Goal: Find specific page/section: Find specific page/section

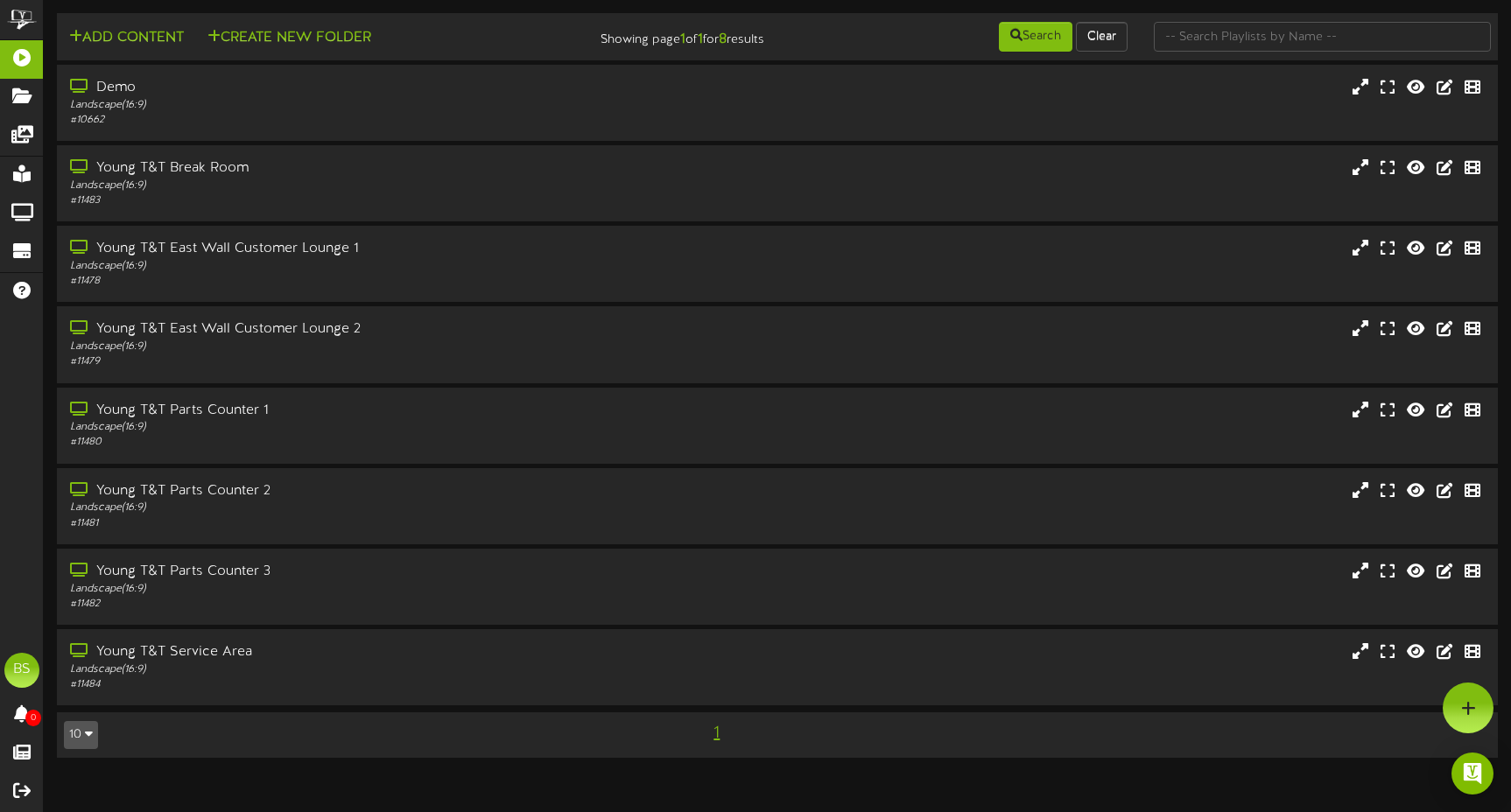
click at [92, 730] on icon "button" at bounding box center [89, 733] width 8 height 12
click at [216, 732] on div "10 5 10 25 50 100 1" at bounding box center [778, 735] width 1454 height 32
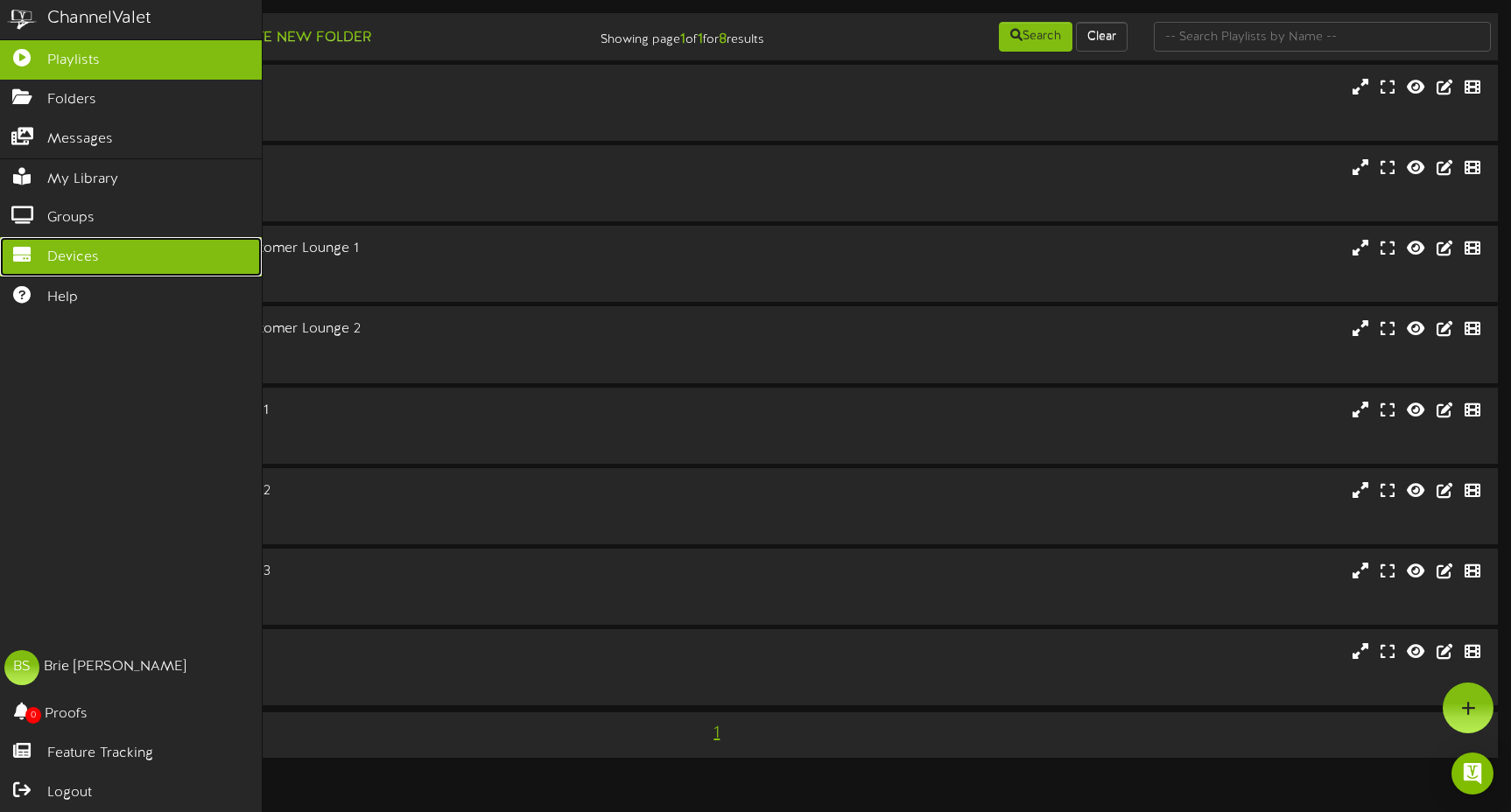
click at [76, 263] on span "Devices" at bounding box center [73, 257] width 51 height 20
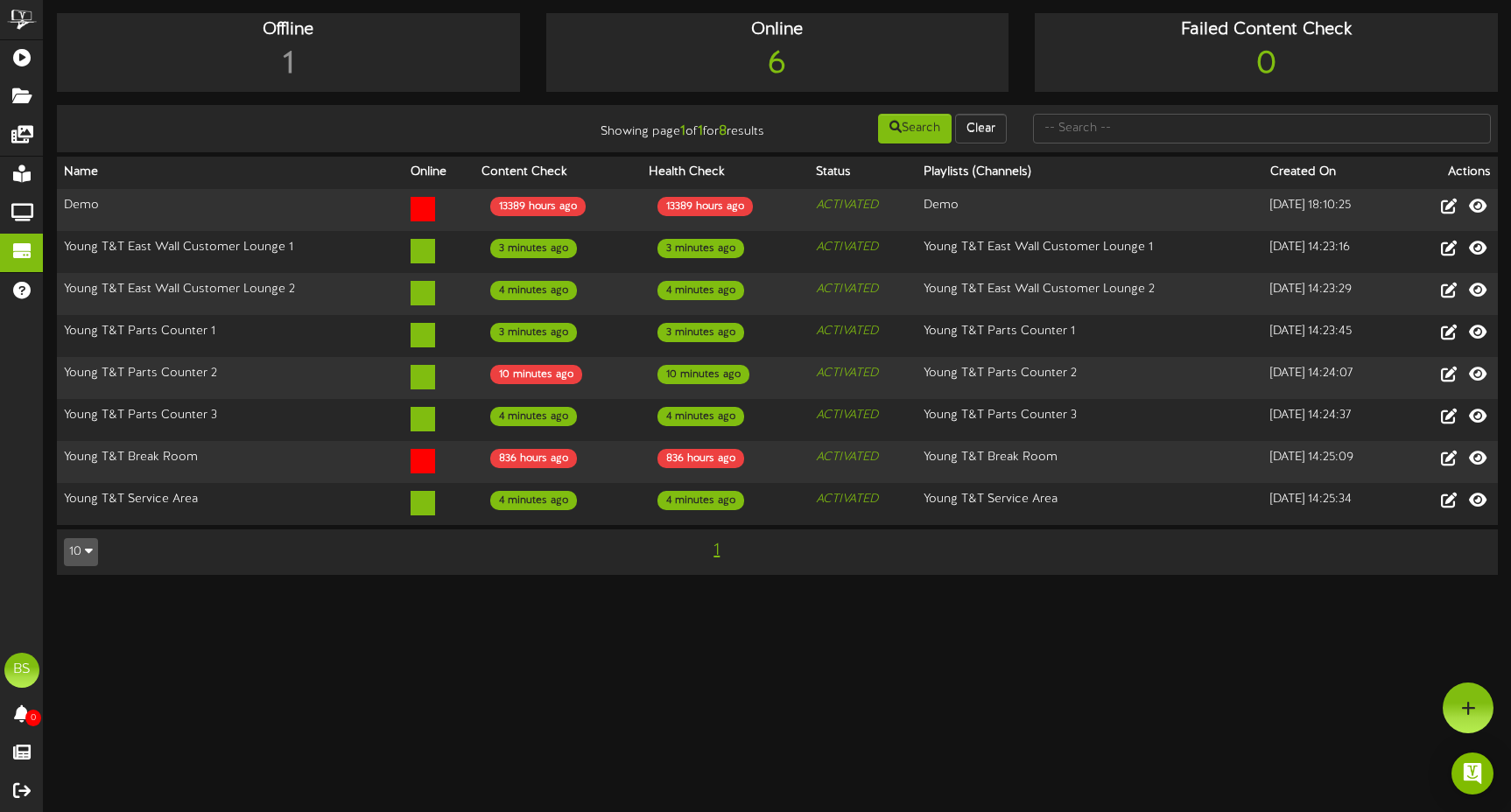
click at [389, 592] on html "ChannelValet Playlists Folders Messages My Library Groups Devices Help BS [PERS…" at bounding box center [755, 296] width 1511 height 592
